Goal: Information Seeking & Learning: Learn about a topic

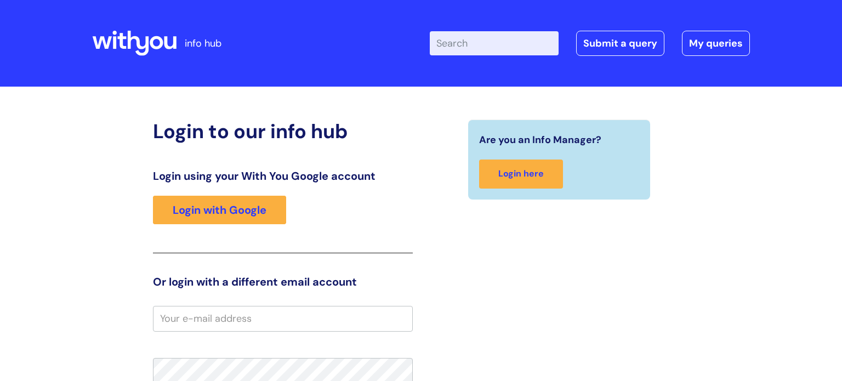
click at [487, 37] on input "Enter your search term here..." at bounding box center [494, 43] width 129 height 24
type input "students"
click button "Search" at bounding box center [0, 0] width 0 height 0
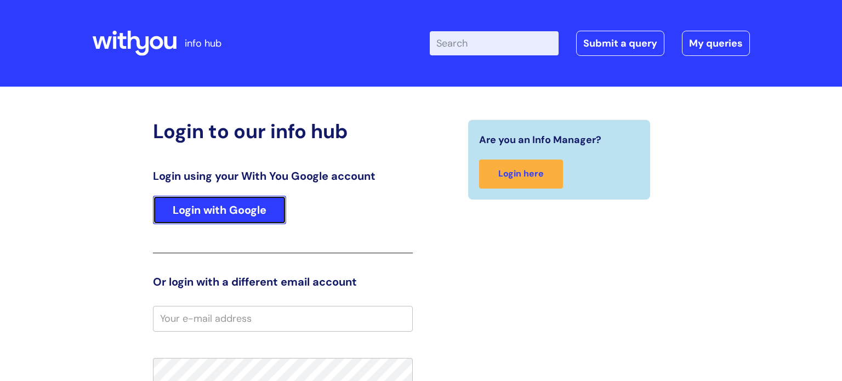
click at [227, 216] on link "Login with Google" at bounding box center [219, 210] width 133 height 29
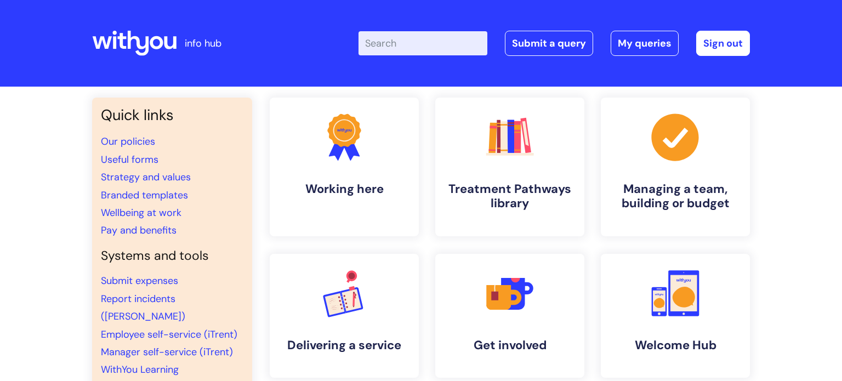
click at [454, 41] on input "Enter your search term here..." at bounding box center [423, 43] width 129 height 24
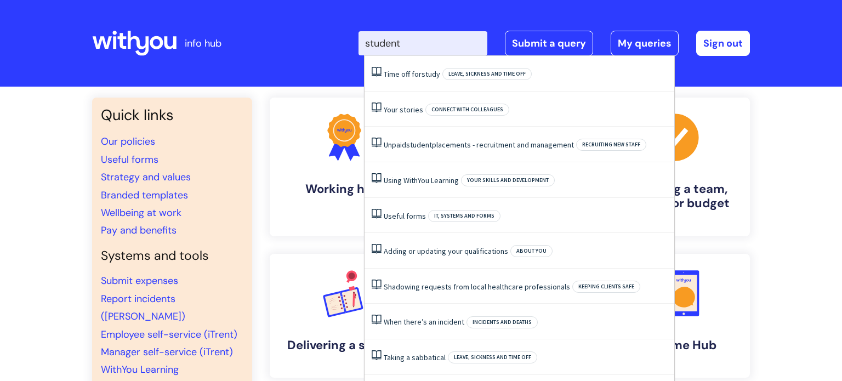
type input "students"
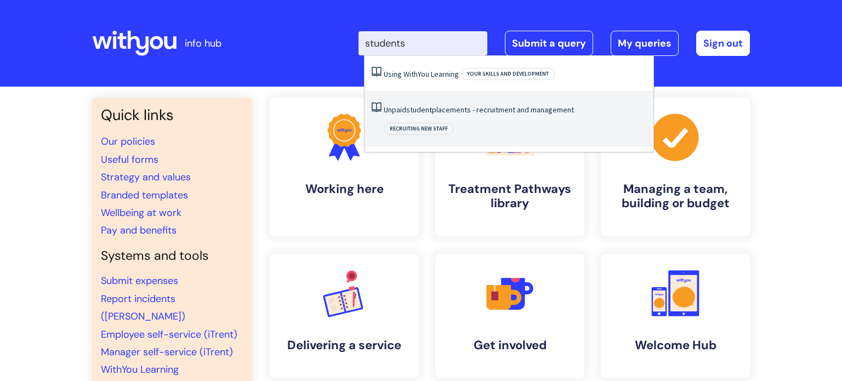
click at [449, 115] on li "Unpaid student placements - recruitment and management Recruiting new staff" at bounding box center [509, 119] width 289 height 55
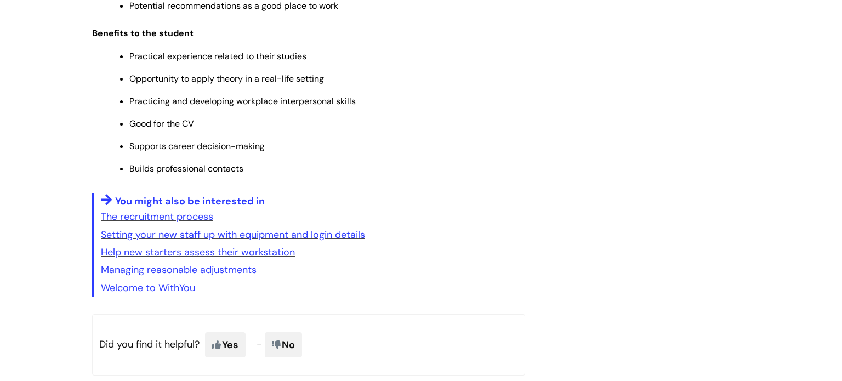
scroll to position [2207, 0]
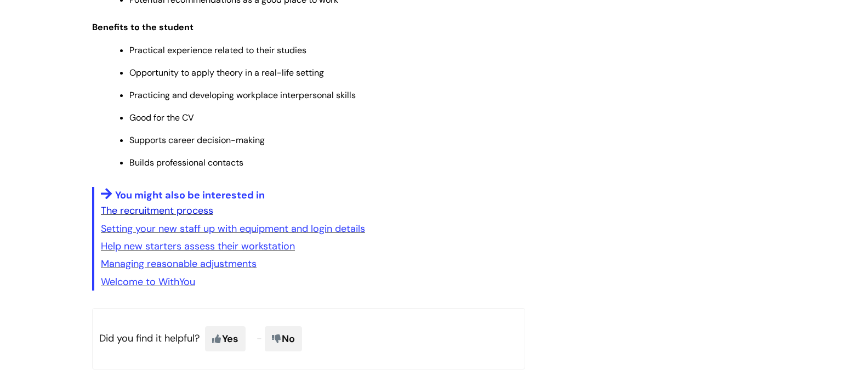
click at [187, 217] on link "The recruitment process" at bounding box center [157, 210] width 112 height 13
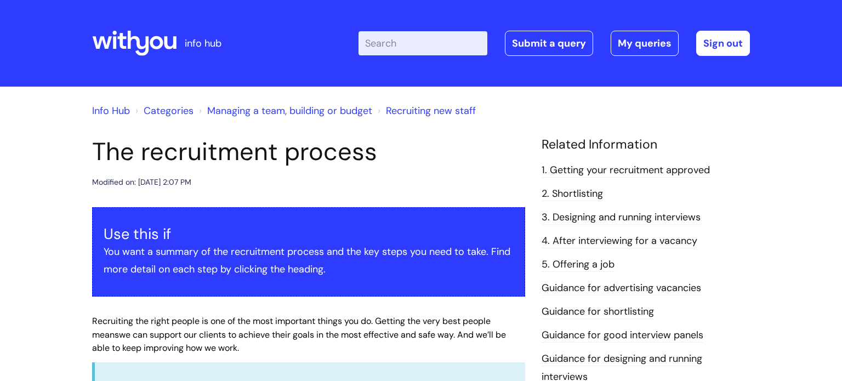
click at [398, 42] on input "Enter your search term here..." at bounding box center [423, 43] width 129 height 24
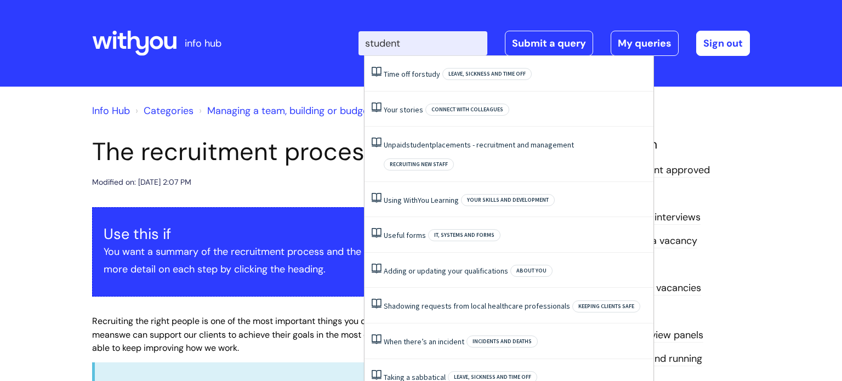
type input "students"
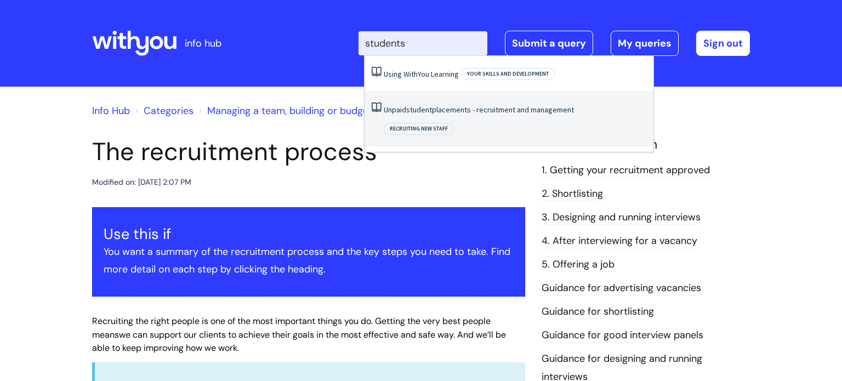
click at [424, 111] on span "student" at bounding box center [419, 110] width 26 height 10
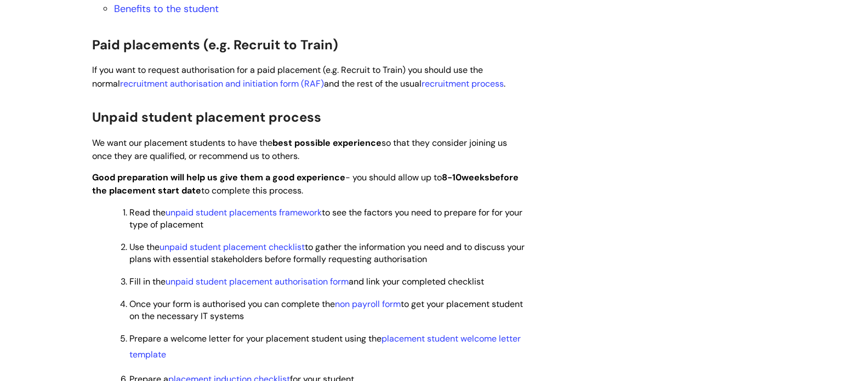
scroll to position [719, 0]
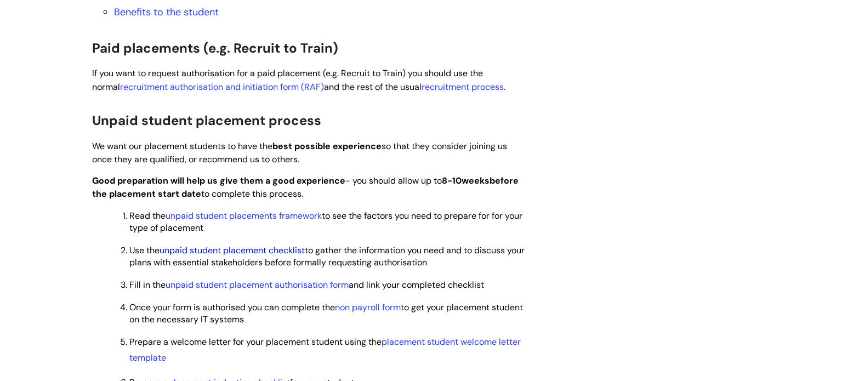
click at [287, 253] on link "unpaid student placement checklist" at bounding box center [232, 251] width 145 height 12
